Goal: Find specific page/section: Find specific page/section

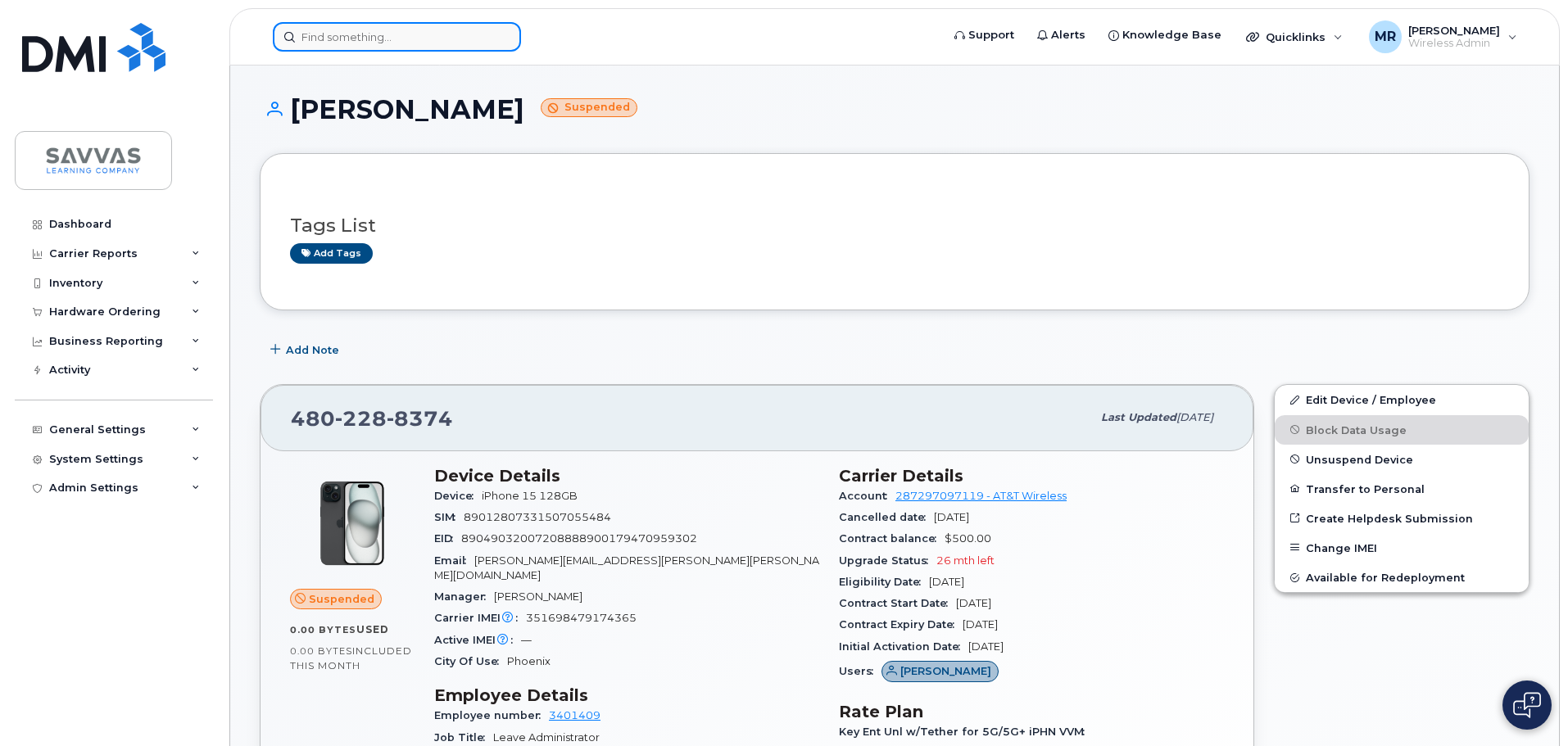
click at [356, 38] on input at bounding box center [397, 37] width 249 height 30
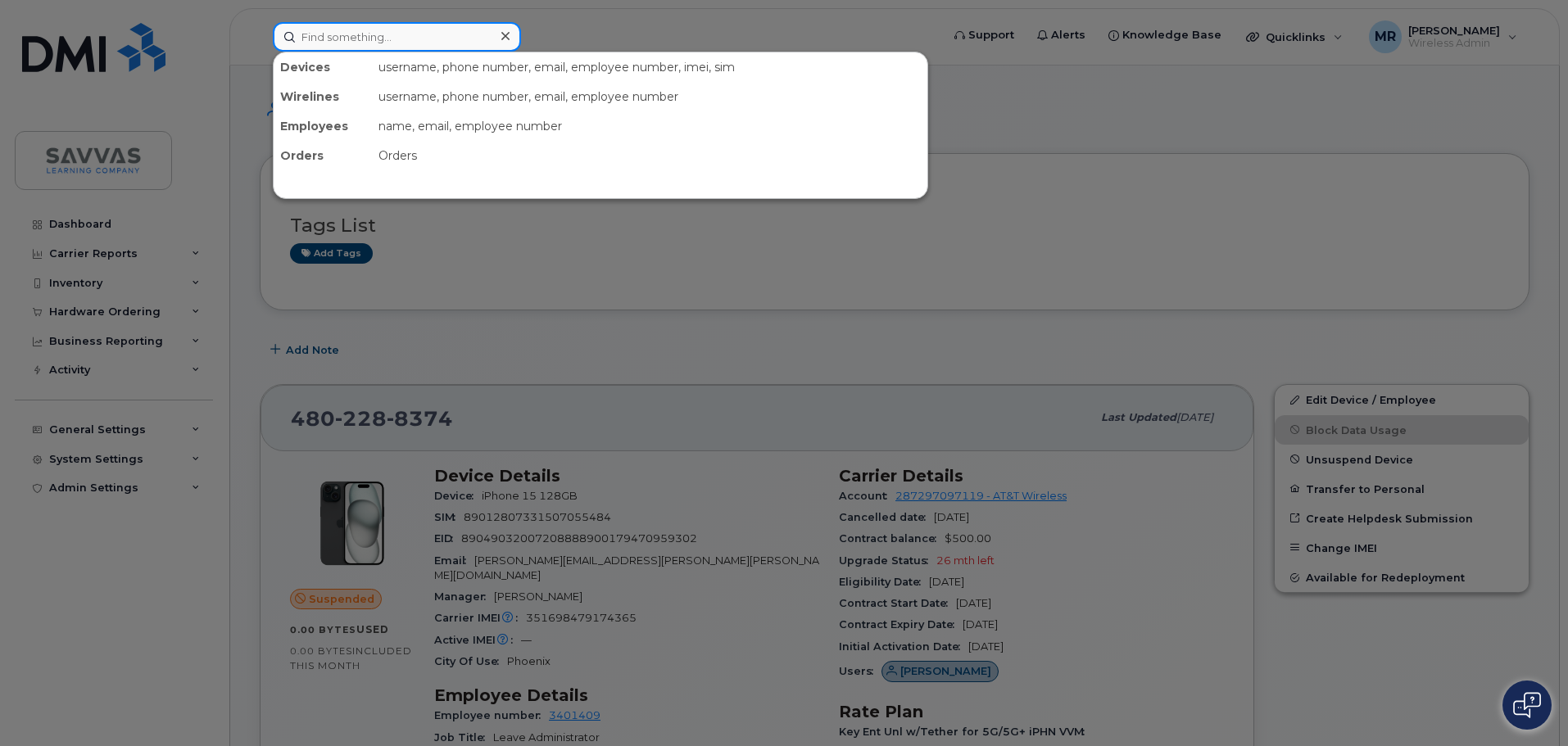
paste input "[PHONE_NUMBER]"
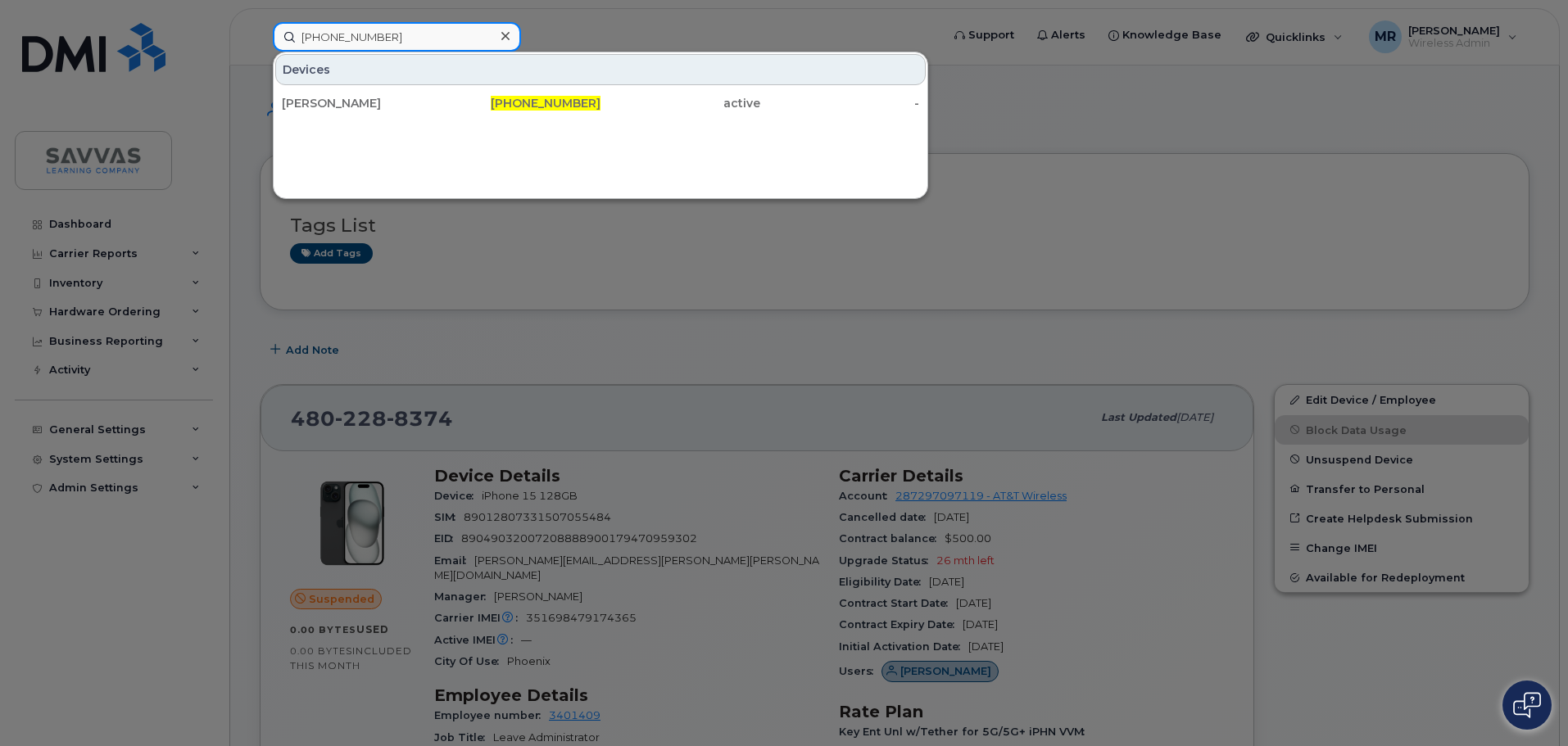
type input "[PHONE_NUMBER]"
click at [394, 123] on div "Devices [PERSON_NAME] [PHONE_NUMBER] active -" at bounding box center [600, 125] width 655 height 148
click at [397, 109] on div "[PERSON_NAME]" at bounding box center [361, 104] width 160 height 17
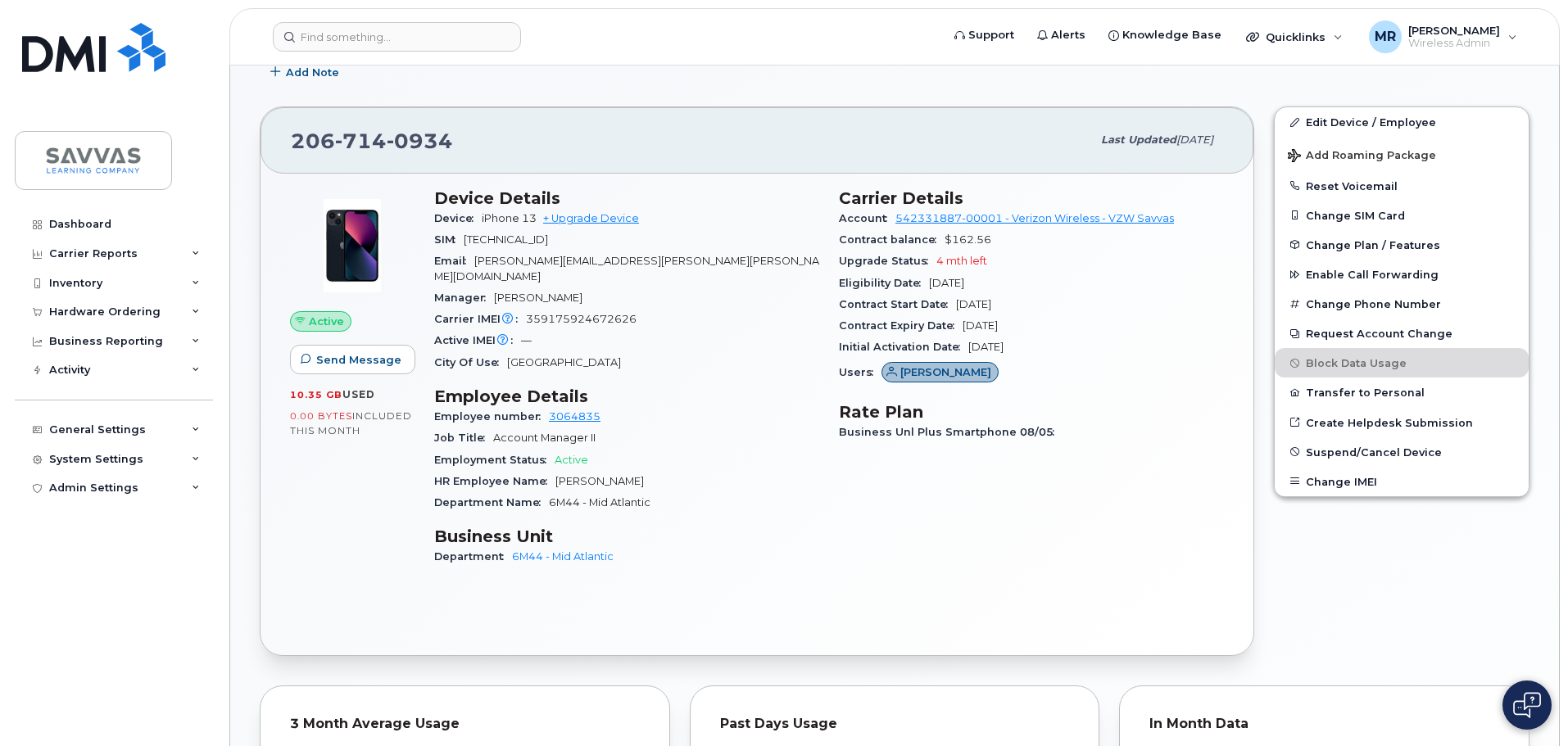
scroll to position [409, 0]
